Goal: Use online tool/utility: Utilize a website feature to perform a specific function

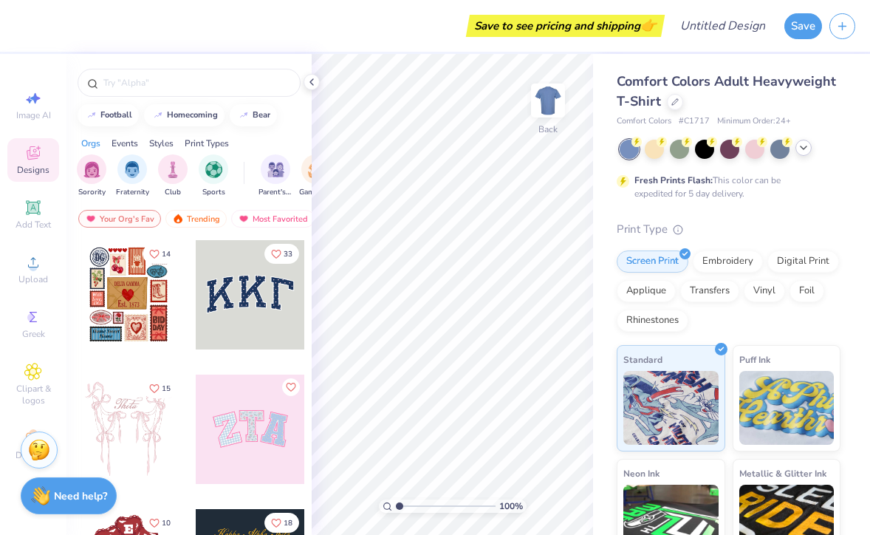
click at [801, 145] on icon at bounding box center [804, 148] width 12 height 12
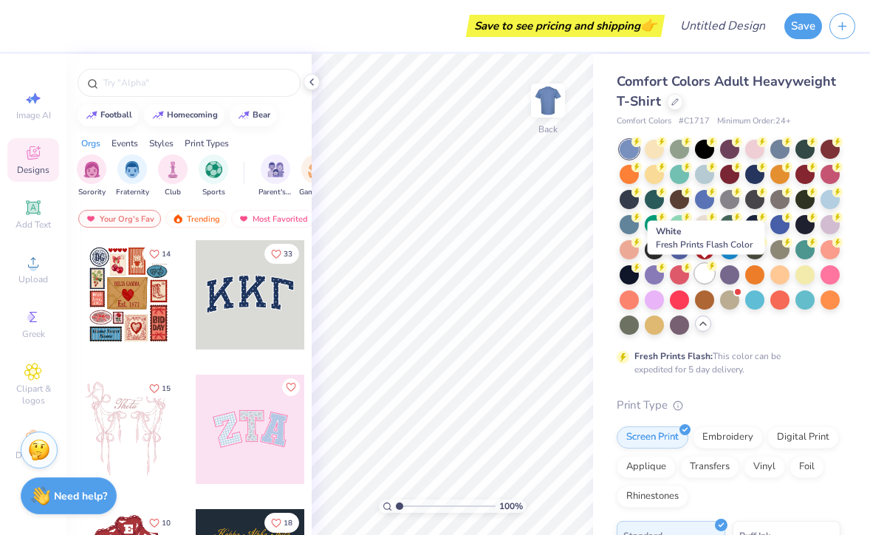
click at [702, 267] on div at bounding box center [704, 273] width 19 height 19
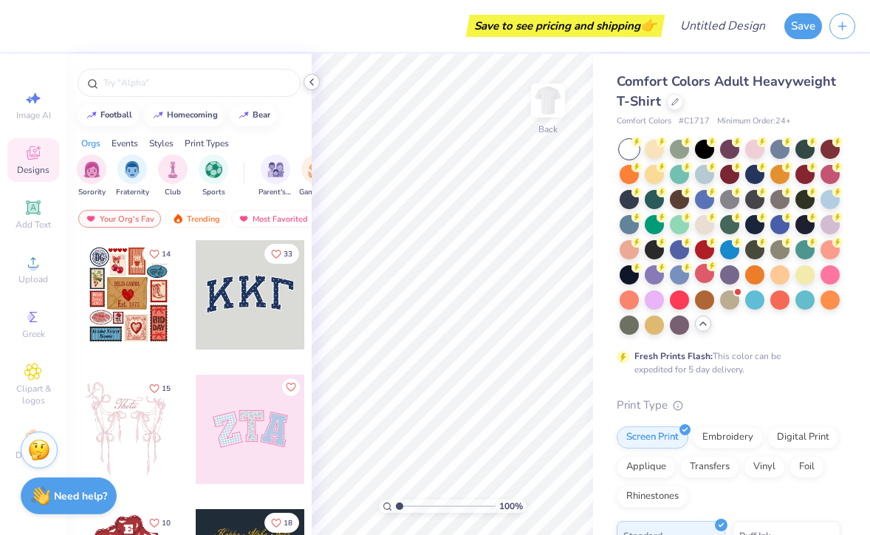
click at [312, 84] on polyline at bounding box center [311, 82] width 3 height 6
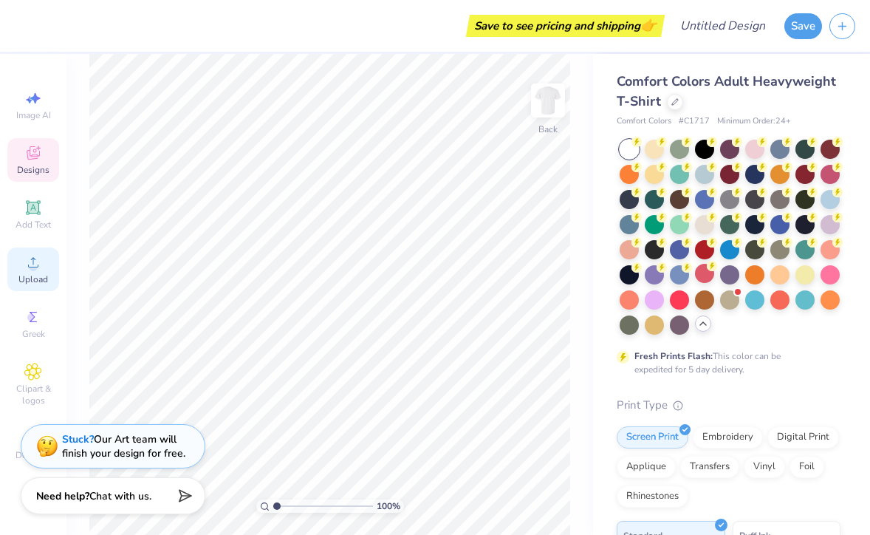
click at [38, 274] on span "Upload" at bounding box center [33, 279] width 30 height 12
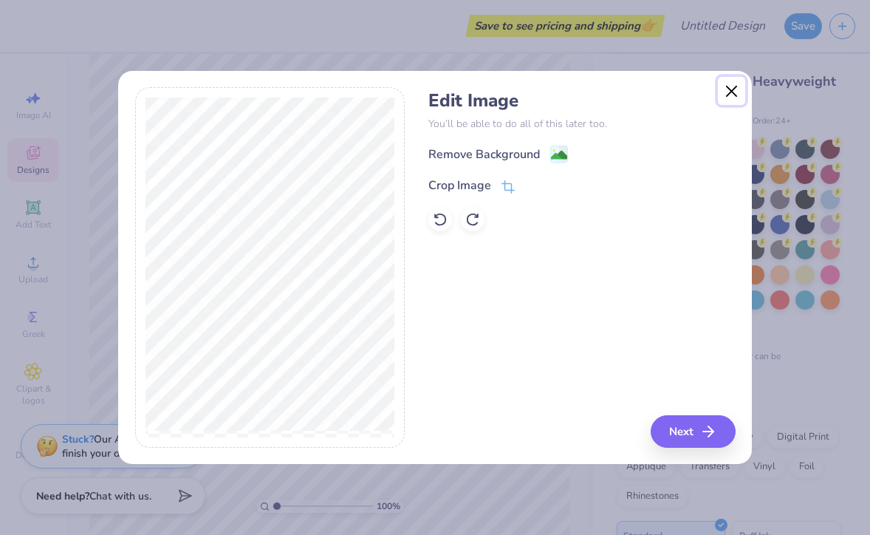
click at [740, 100] on button "Close" at bounding box center [732, 91] width 28 height 28
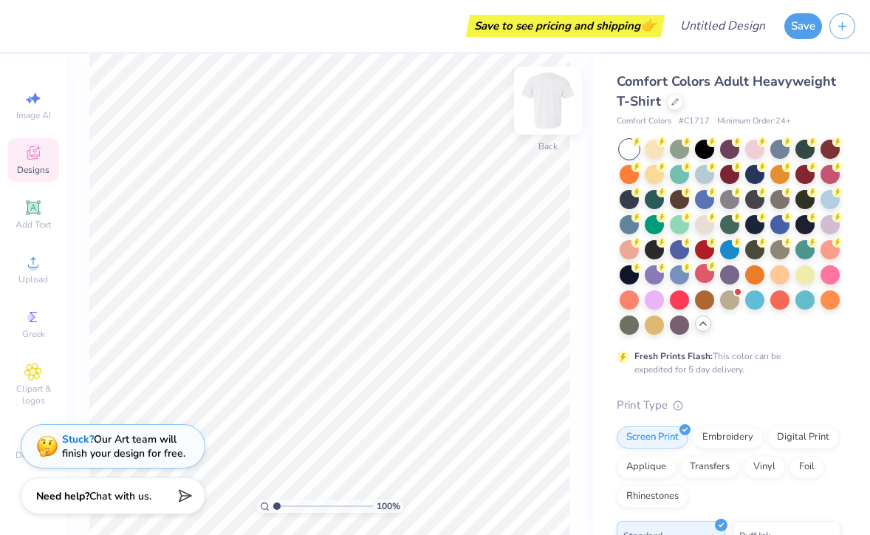
click at [560, 92] on img at bounding box center [547, 100] width 59 height 59
click at [53, 267] on div "Upload" at bounding box center [33, 269] width 52 height 44
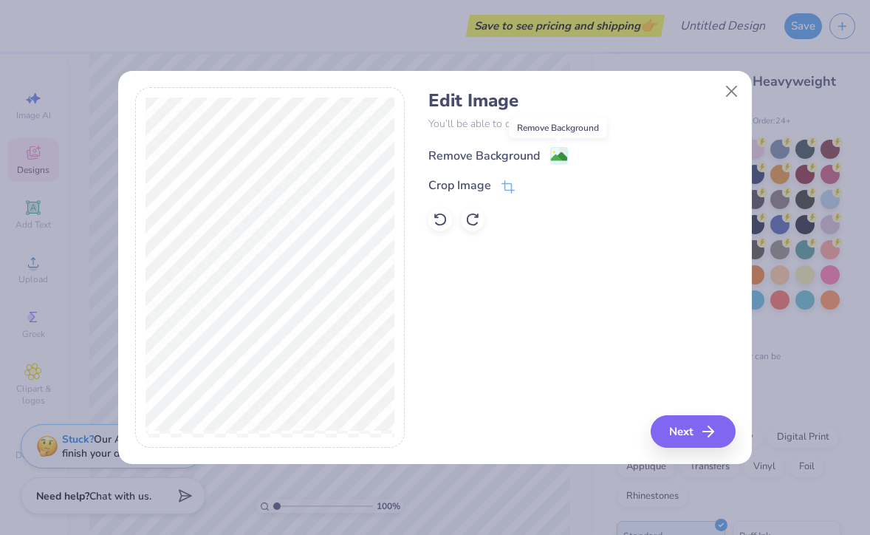
click at [555, 157] on image at bounding box center [559, 156] width 16 height 16
click at [441, 214] on icon at bounding box center [440, 219] width 13 height 13
click at [491, 188] on div "Crop Image" at bounding box center [471, 187] width 86 height 18
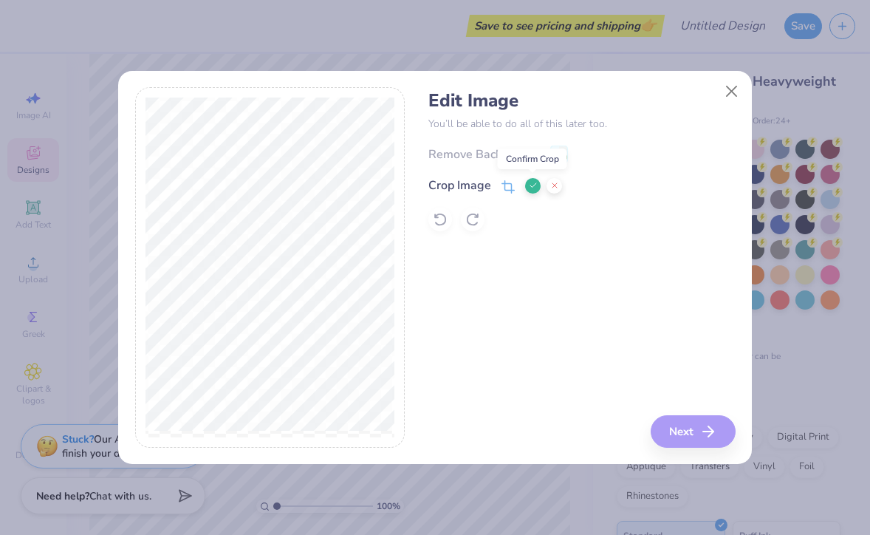
click at [531, 188] on icon at bounding box center [533, 185] width 9 height 9
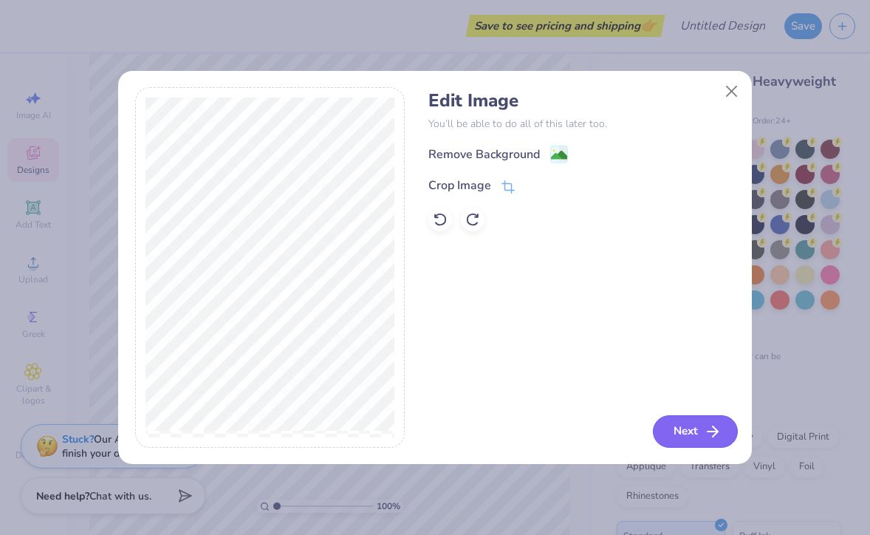
click at [696, 437] on button "Next" at bounding box center [695, 431] width 85 height 32
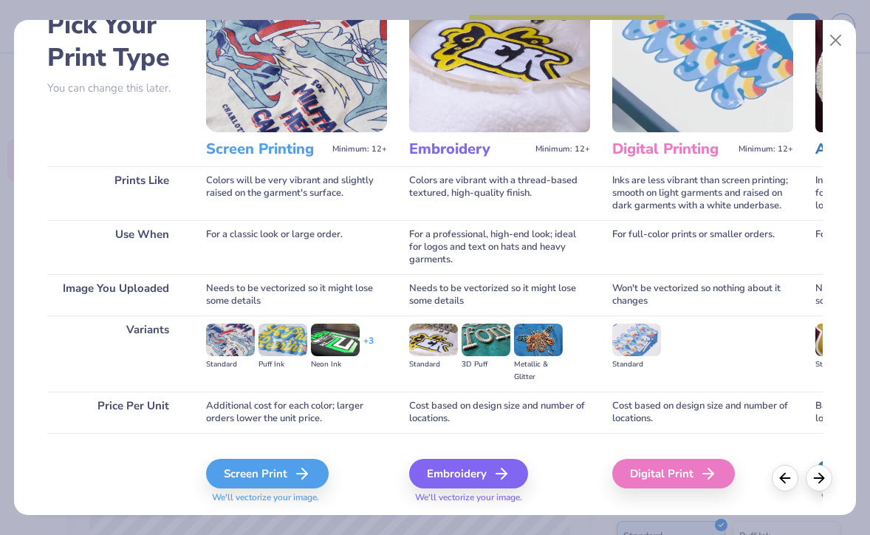
scroll to position [128, 0]
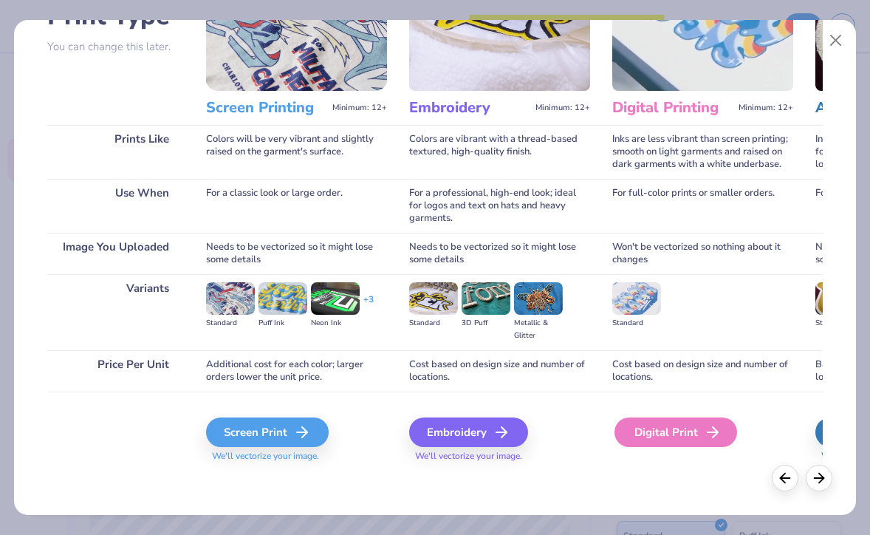
click at [712, 439] on icon at bounding box center [713, 432] width 18 height 18
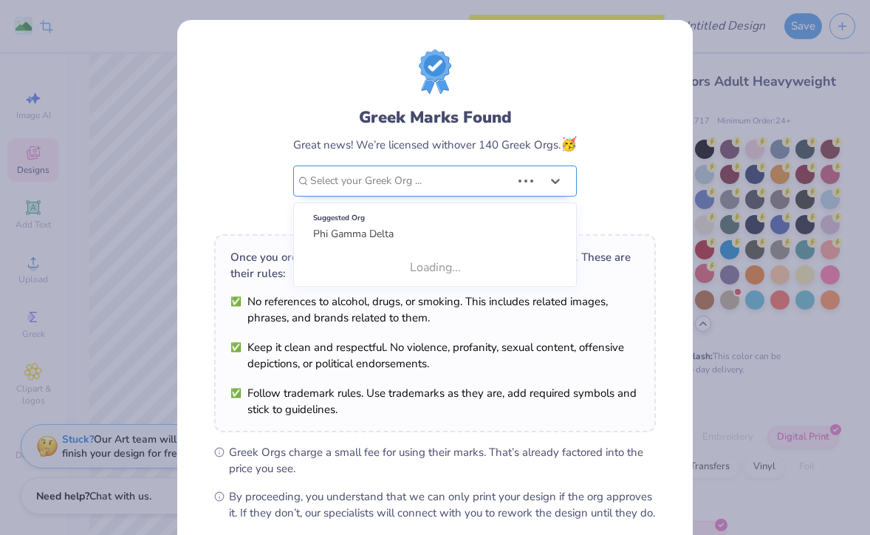
click at [486, 172] on div at bounding box center [410, 180] width 201 height 19
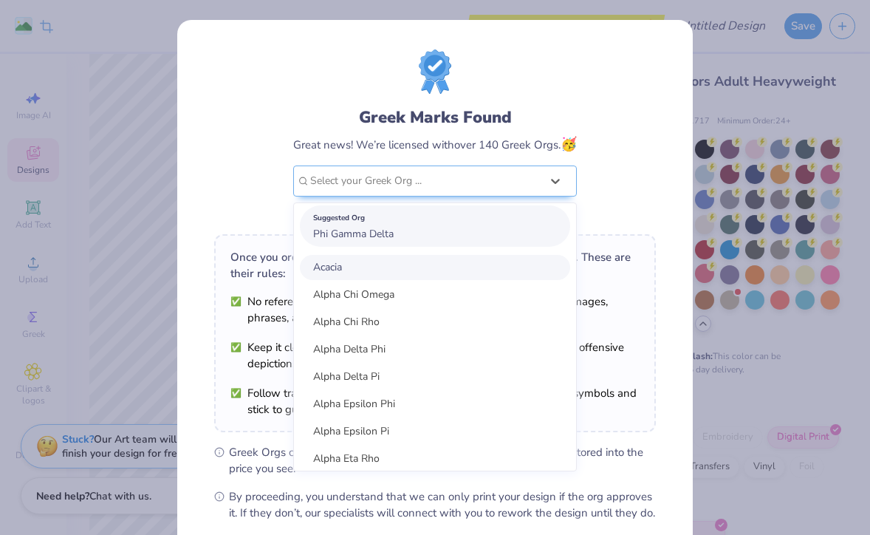
click at [474, 242] on div "Suggested Org Phi Gamma Delta" at bounding box center [435, 225] width 270 height 41
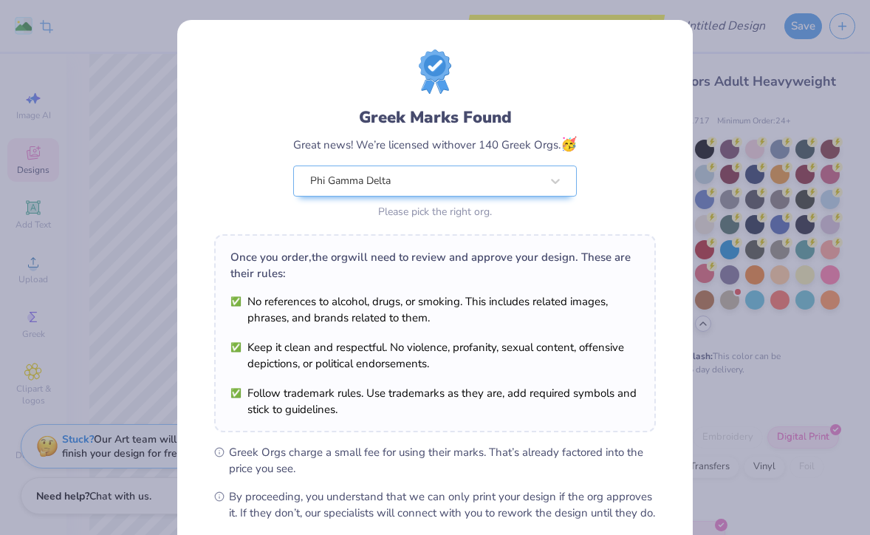
scroll to position [157, 0]
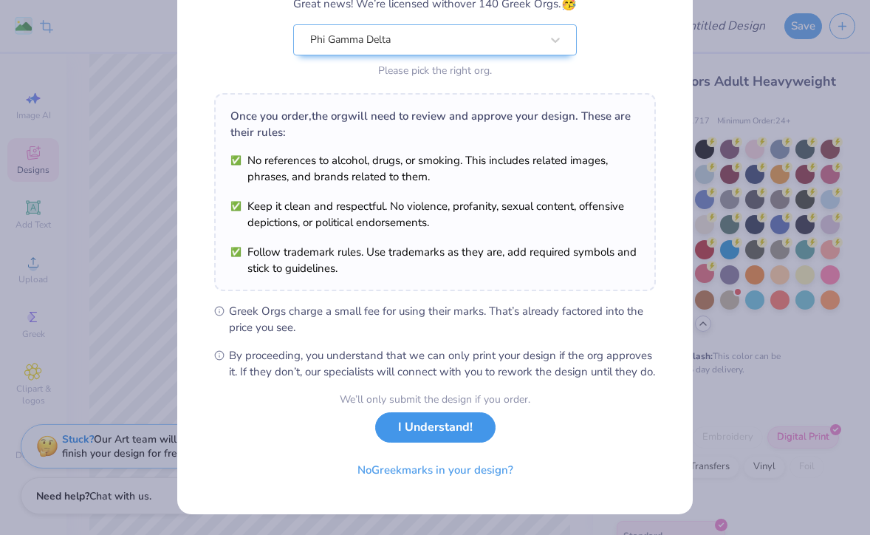
click at [455, 441] on button "I Understand!" at bounding box center [435, 427] width 120 height 30
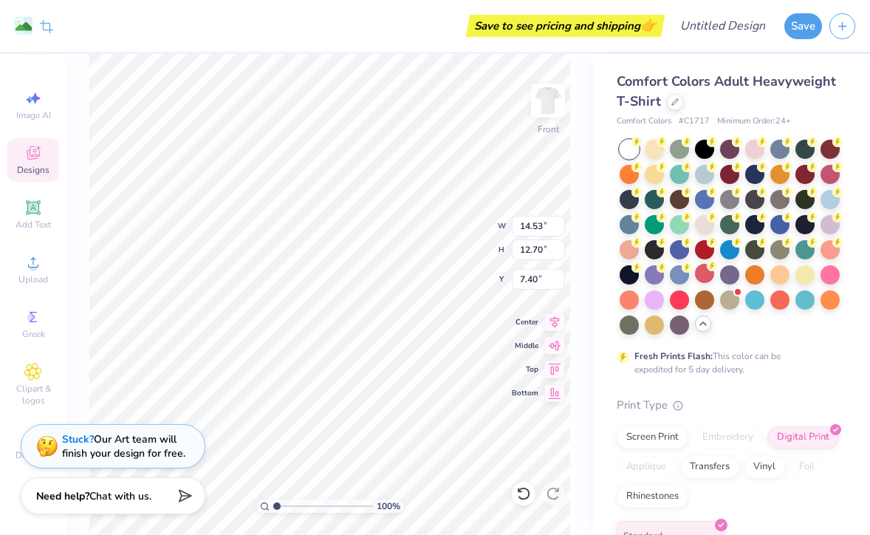
scroll to position [0, 0]
type input "8.90"
type input "7.78"
type input "5.64"
click at [702, 148] on div at bounding box center [704, 147] width 19 height 19
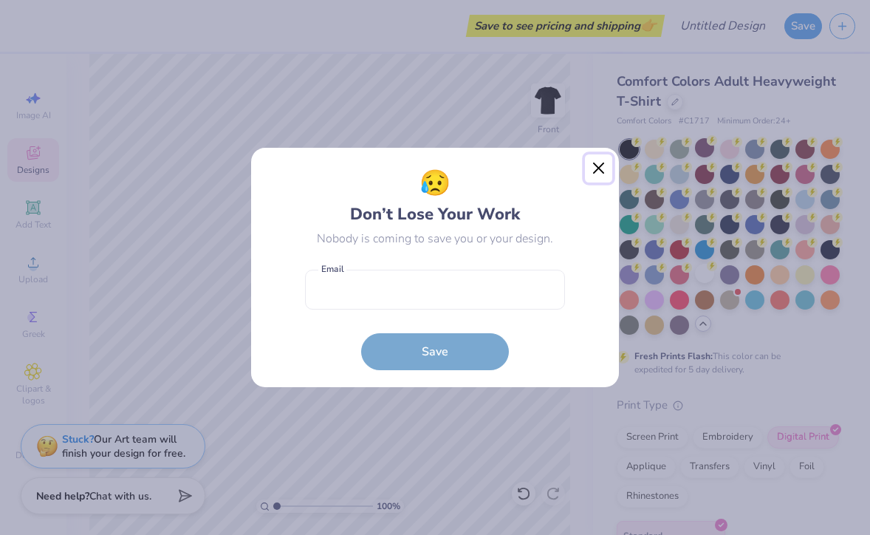
click at [603, 166] on button "Close" at bounding box center [599, 168] width 28 height 28
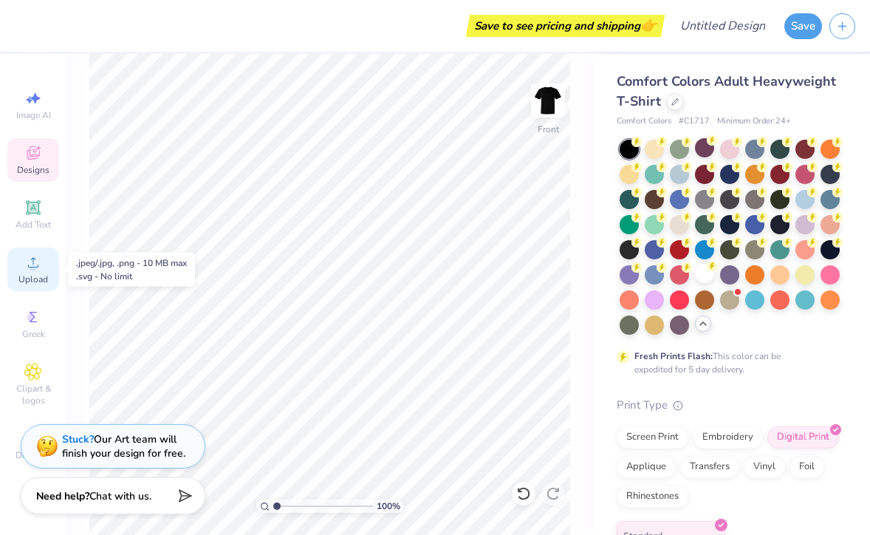
click at [28, 279] on span "Upload" at bounding box center [33, 279] width 30 height 12
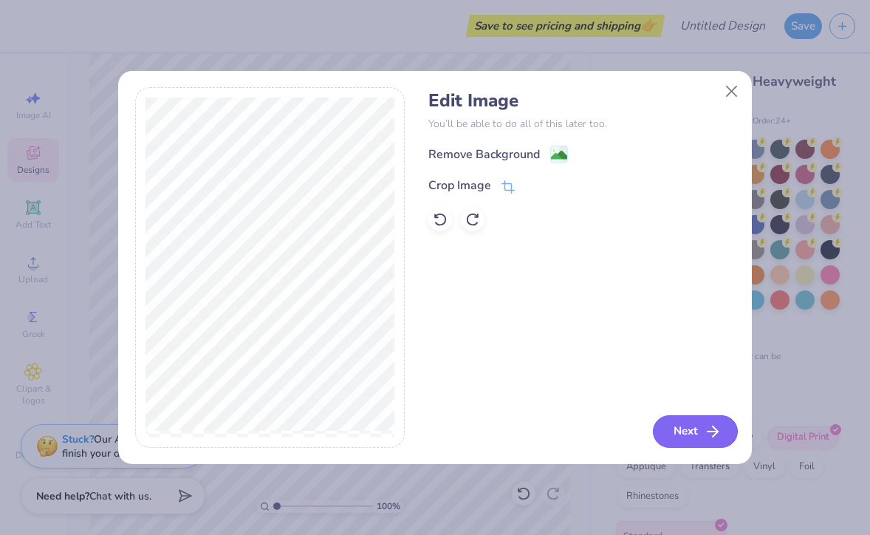
click at [675, 445] on button "Next" at bounding box center [695, 431] width 85 height 32
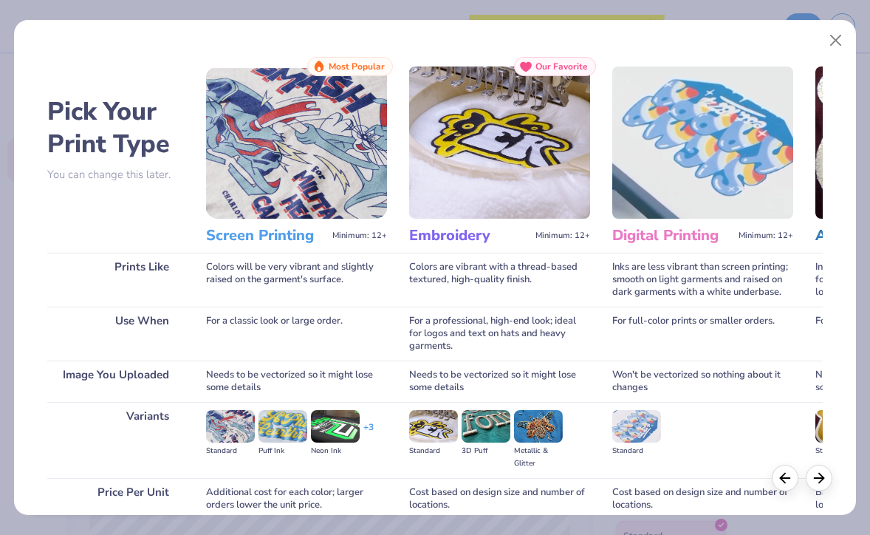
scroll to position [128, 0]
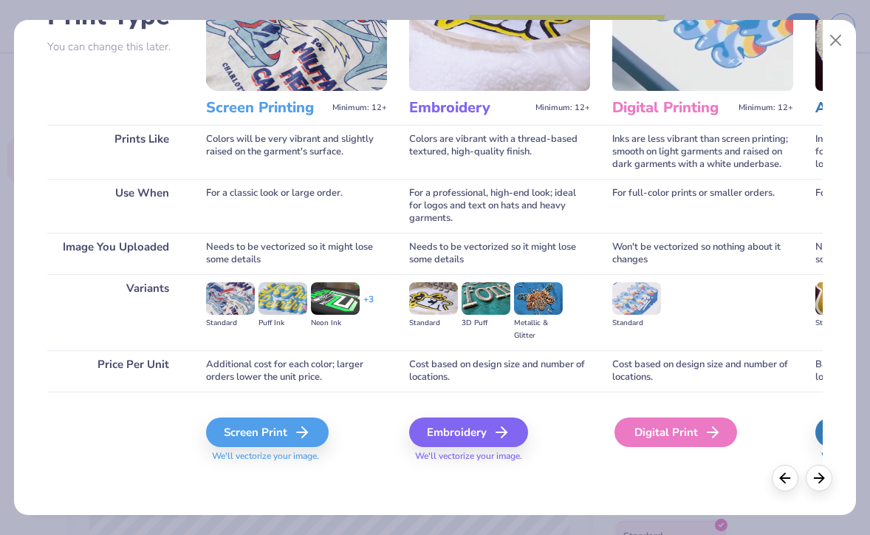
click at [681, 442] on div "Digital Print" at bounding box center [675, 432] width 123 height 30
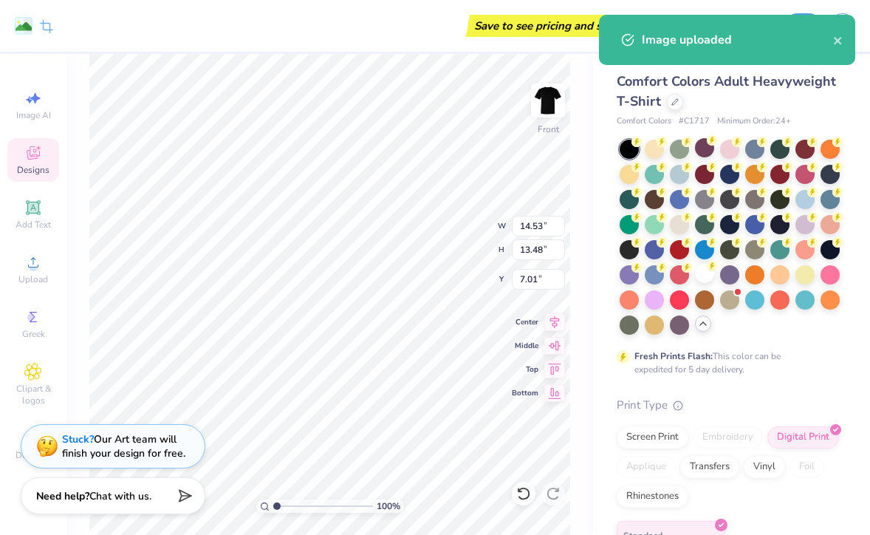
type input "3.39"
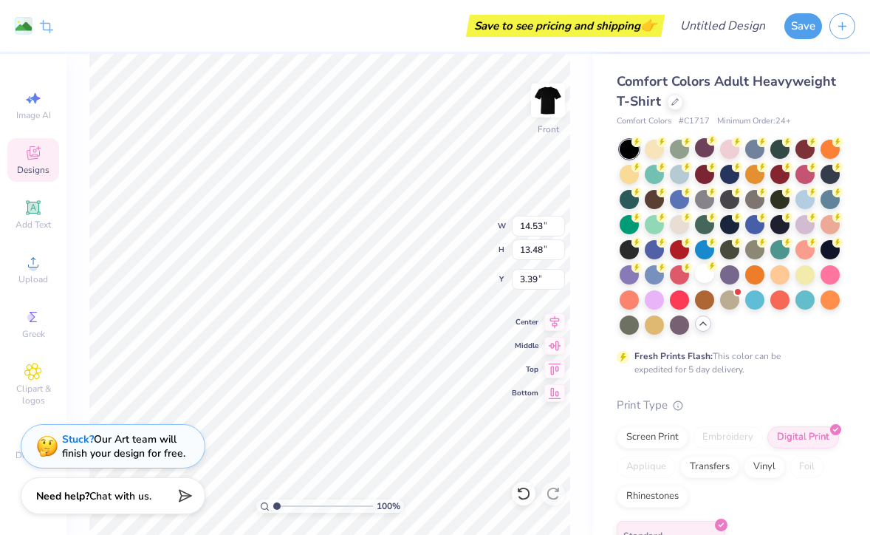
type input "10.17"
type input "9.44"
type input "4.31"
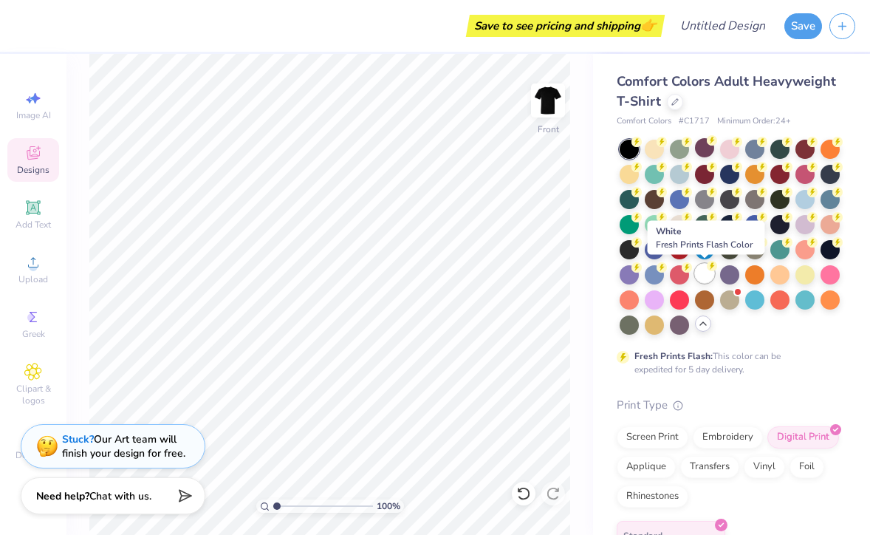
click at [703, 277] on div at bounding box center [704, 273] width 19 height 19
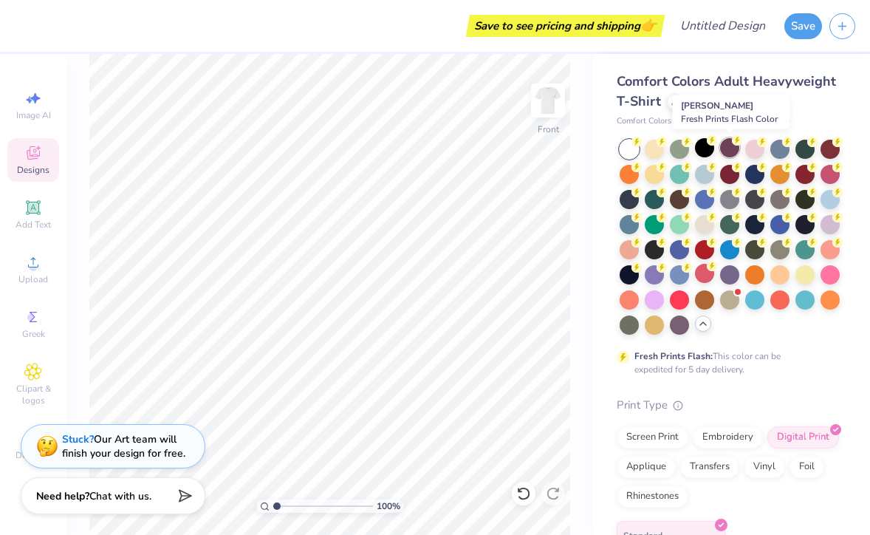
click at [728, 152] on div at bounding box center [729, 147] width 19 height 19
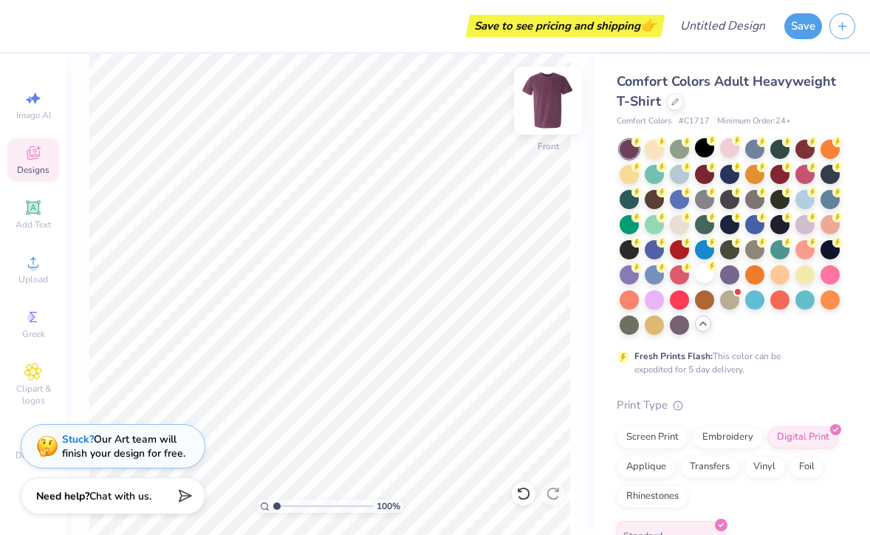
click at [547, 86] on img at bounding box center [547, 100] width 59 height 59
click at [33, 264] on circle at bounding box center [33, 267] width 8 height 8
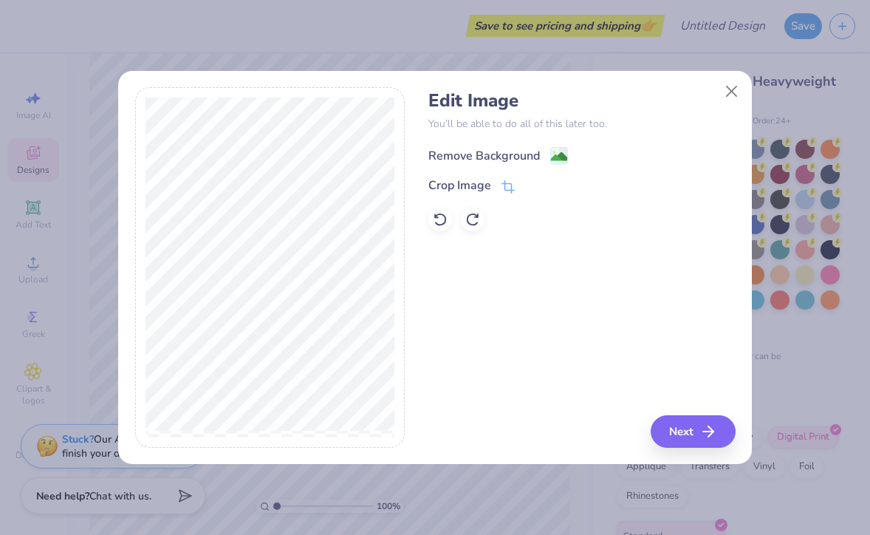
click at [493, 162] on div "Remove Background" at bounding box center [484, 156] width 112 height 18
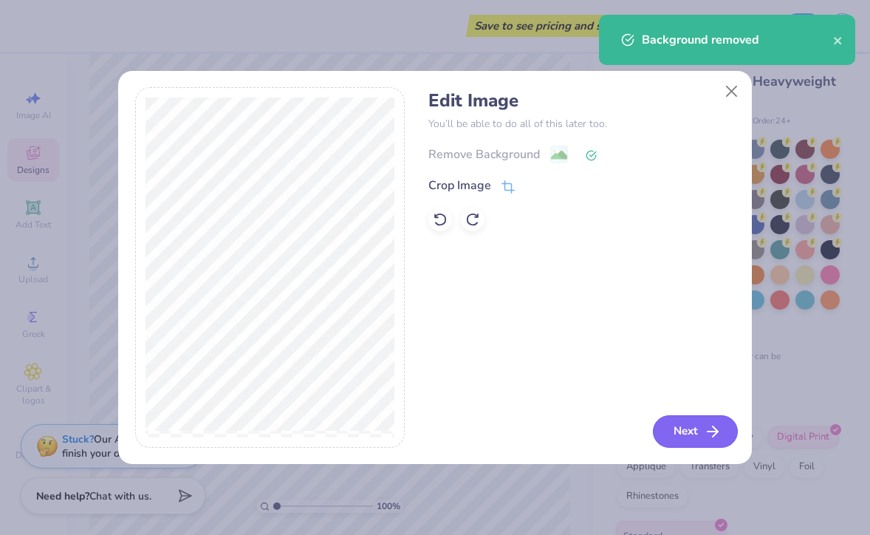
click at [698, 431] on button "Next" at bounding box center [695, 431] width 85 height 32
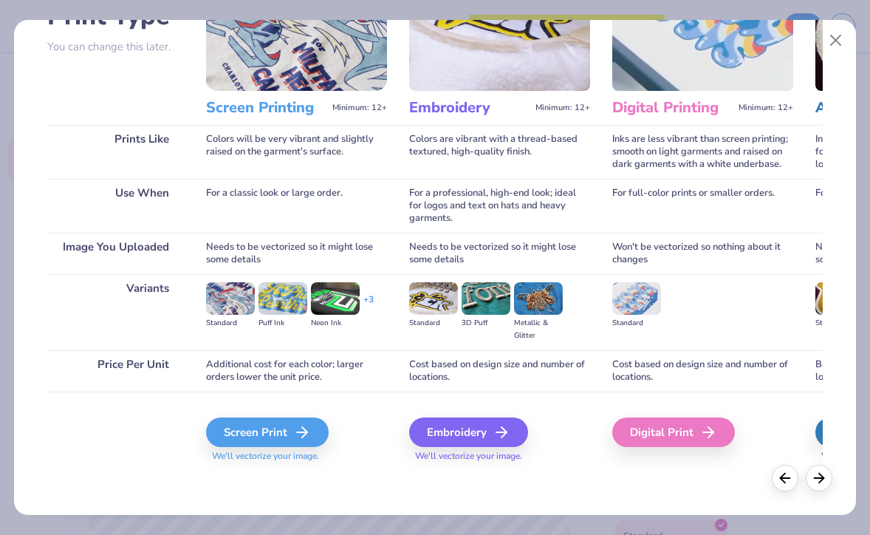
click at [284, 415] on div "Screen Print We'll vectorize your image." at bounding box center [296, 430] width 181 height 79
click at [662, 436] on div "Digital Print" at bounding box center [675, 432] width 123 height 30
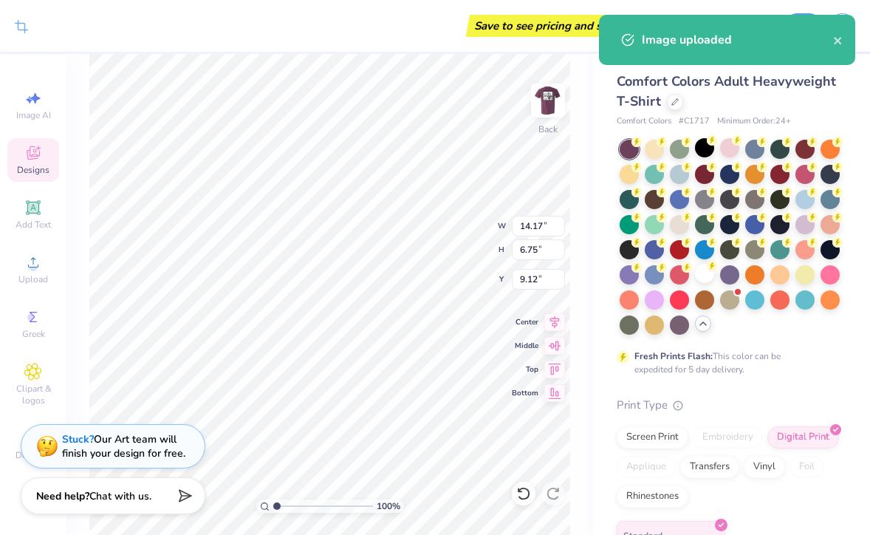
type input "3.40"
type input "1.62"
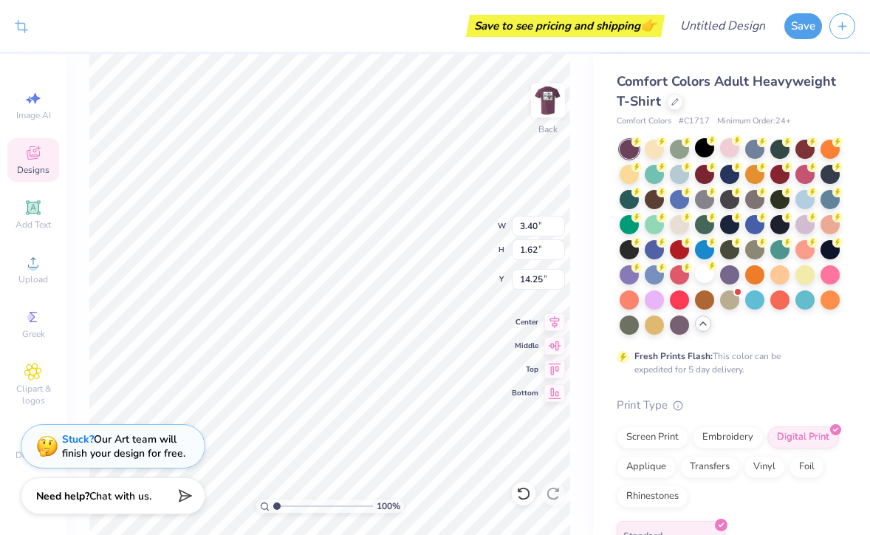
type input "3.73"
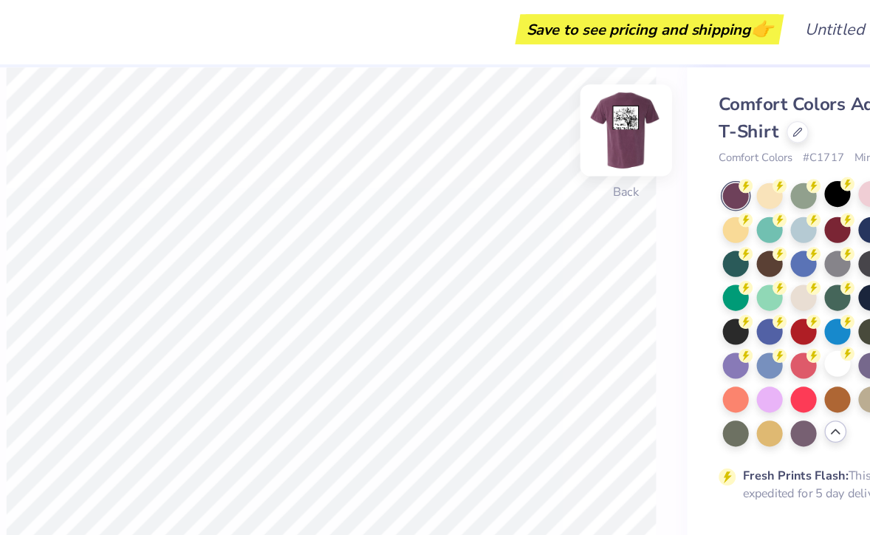
click at [542, 97] on img at bounding box center [547, 100] width 59 height 59
click at [704, 266] on div at bounding box center [704, 273] width 19 height 19
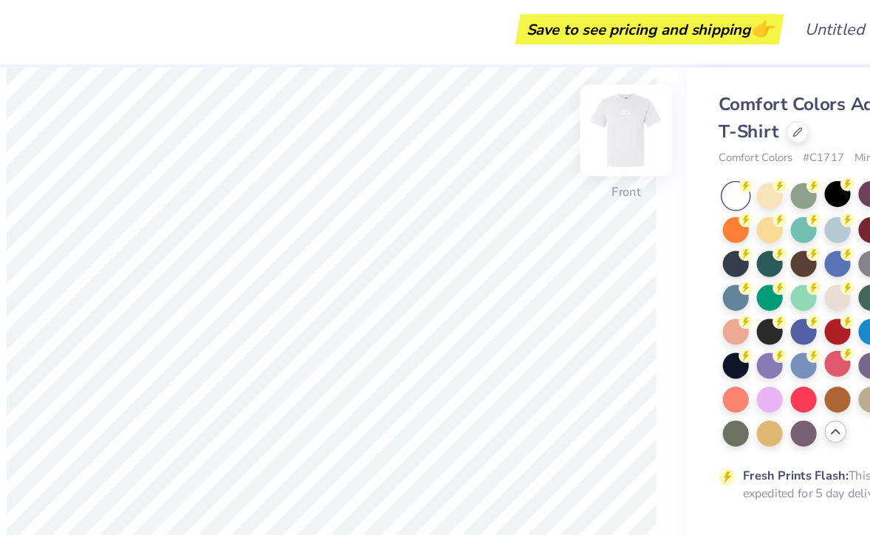
click at [544, 90] on img at bounding box center [547, 100] width 59 height 59
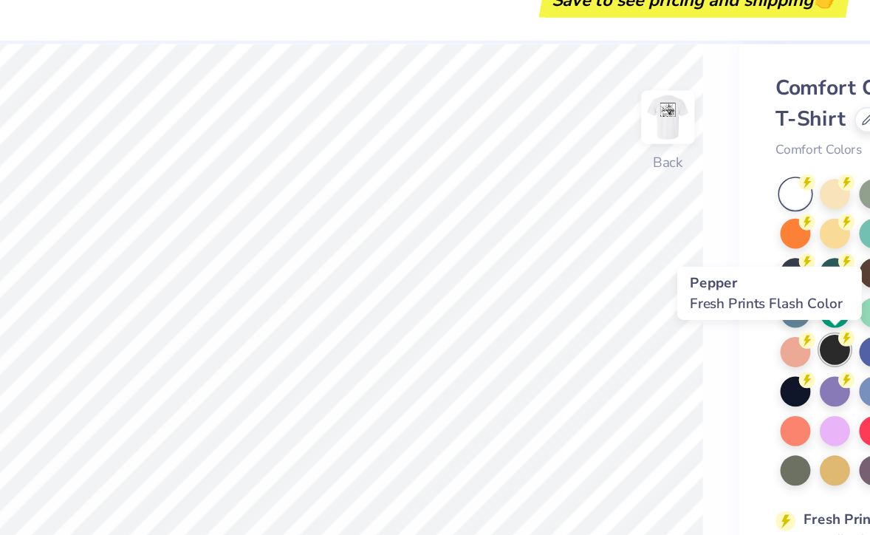
click at [656, 249] on div at bounding box center [654, 248] width 19 height 19
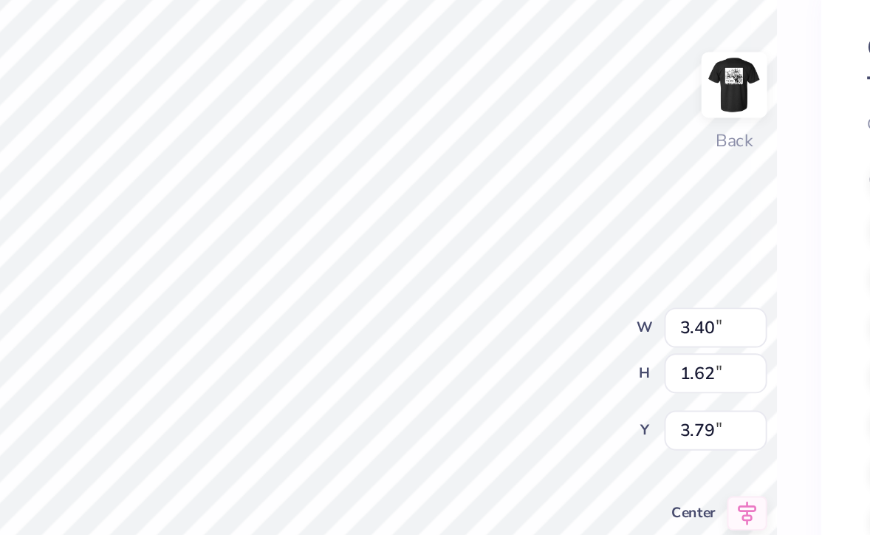
type input "3.00"
